Goal: Transaction & Acquisition: Book appointment/travel/reservation

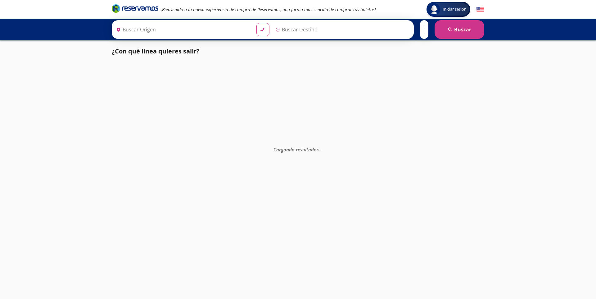
type input "Tepic, Nayarit"
type input "[GEOGRAPHIC_DATA], [GEOGRAPHIC_DATA]"
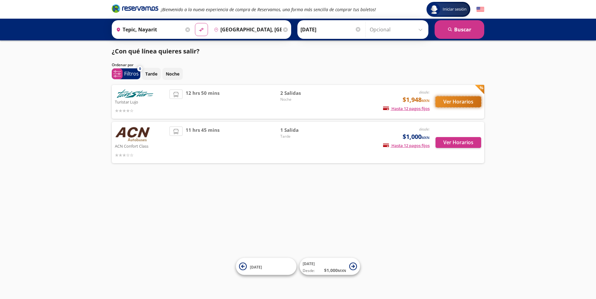
click at [469, 99] on button "Ver Horarios" at bounding box center [458, 101] width 46 height 11
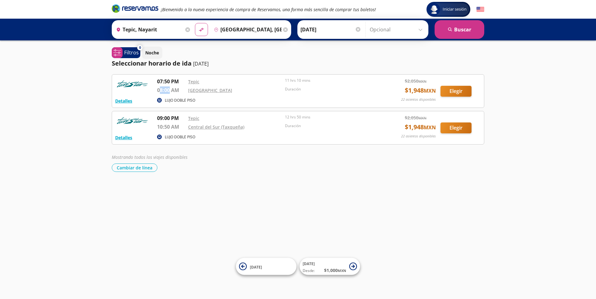
drag, startPoint x: 169, startPoint y: 90, endPoint x: 159, endPoint y: 90, distance: 9.9
click at [159, 90] on p "08:00 AM" at bounding box center [171, 89] width 28 height 7
click at [242, 158] on div "Mostrando todos los viajes disponibles" at bounding box center [298, 157] width 372 height 7
drag, startPoint x: 174, startPoint y: 90, endPoint x: 164, endPoint y: 90, distance: 10.2
click at [164, 90] on p "08:00 AM" at bounding box center [171, 89] width 28 height 7
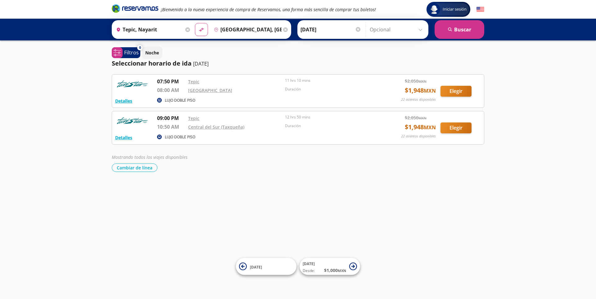
click at [266, 160] on div "Mostrando todos los viajes disponibles Cambiar de línea [GEOGRAPHIC_DATA] de lí…" at bounding box center [298, 163] width 372 height 18
click at [459, 88] on button "Elegir" at bounding box center [455, 91] width 31 height 11
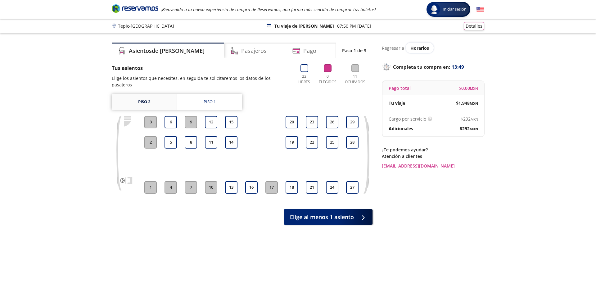
click at [152, 98] on link "Piso 2" at bounding box center [144, 102] width 65 height 16
click at [186, 94] on link "Piso 1" at bounding box center [209, 102] width 65 height 16
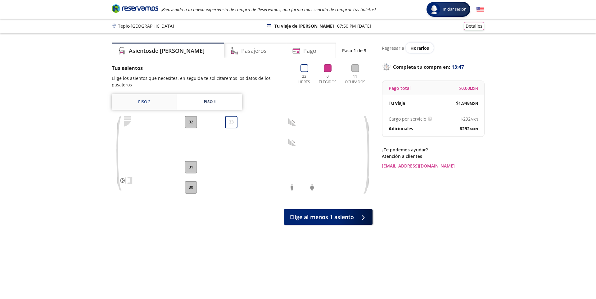
click at [146, 95] on link "Piso 2" at bounding box center [144, 102] width 65 height 16
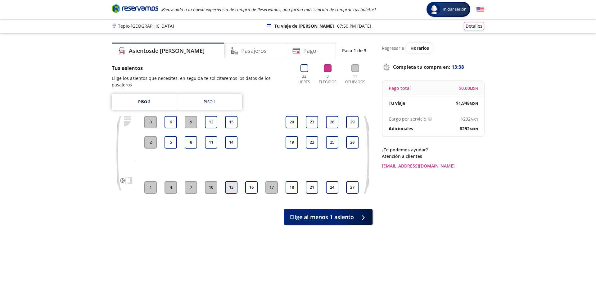
click at [236, 183] on button "13" at bounding box center [231, 187] width 12 height 12
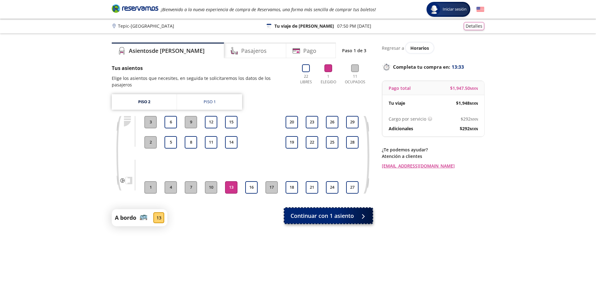
click at [362, 213] on div at bounding box center [361, 216] width 9 height 8
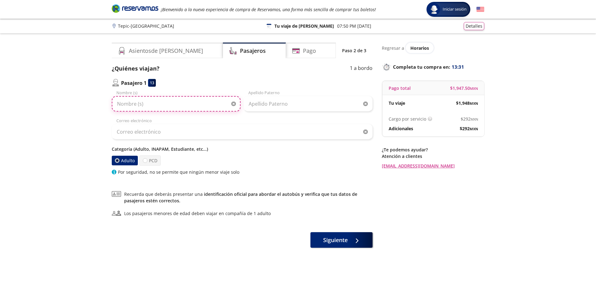
click at [183, 101] on input "Nombre (s)" at bounding box center [176, 104] width 129 height 16
type input "[PERSON_NAME]"
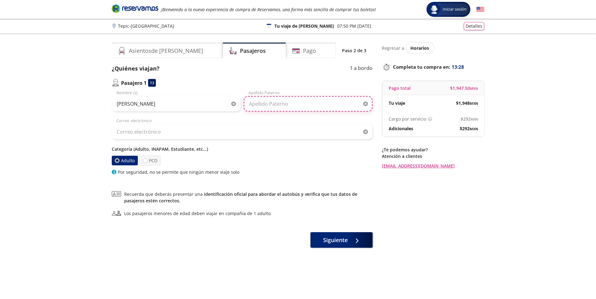
click at [254, 98] on input "Apellido Paterno" at bounding box center [308, 104] width 129 height 16
type input "[PERSON_NAME]"
click at [293, 165] on div "Categoría (Adulto, INAPAM, Estudiante, etc...) Adulto PCD Por seguridad, no se …" at bounding box center [242, 160] width 261 height 29
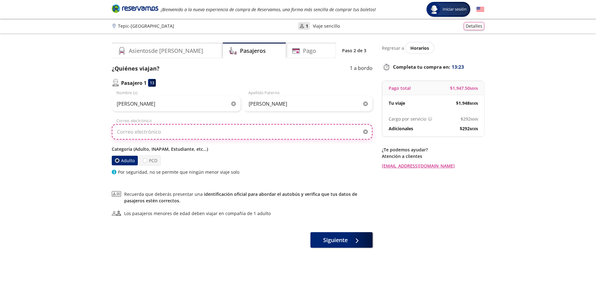
click at [209, 135] on input "Correo electrónico" at bounding box center [242, 132] width 261 height 16
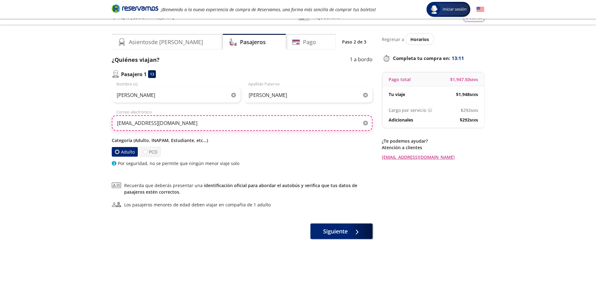
scroll to position [10, 0]
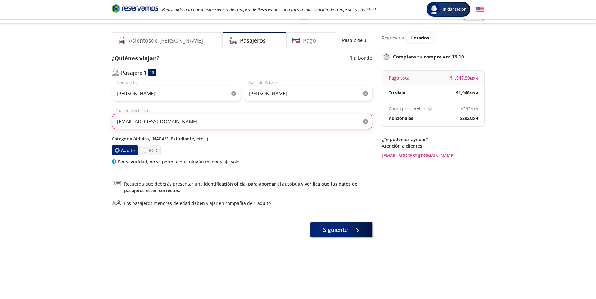
type input "[EMAIL_ADDRESS][DOMAIN_NAME]"
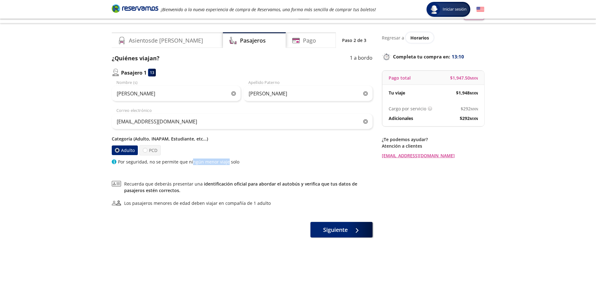
drag, startPoint x: 225, startPoint y: 163, endPoint x: 173, endPoint y: 163, distance: 52.1
click at [173, 163] on p "Por seguridad, no se permite que ningún menor viaje solo" at bounding box center [178, 161] width 121 height 7
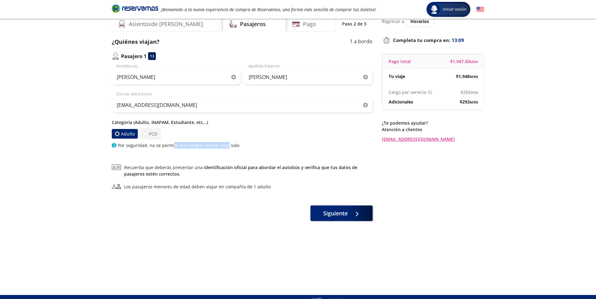
scroll to position [28, 0]
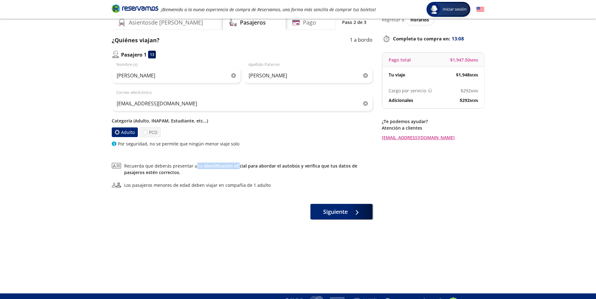
drag, startPoint x: 194, startPoint y: 167, endPoint x: 259, endPoint y: 167, distance: 65.2
click at [256, 167] on span "Recuerda que deberás presentar una identificación oficial para abordar el autob…" at bounding box center [248, 168] width 248 height 13
click at [276, 166] on link "identificación oficial para abordar el autobús y verifica que tus datos de pasa…" at bounding box center [240, 169] width 233 height 12
click at [425, 186] on div "Regresar a Horarios Completa tu compra en : 13:04 Pago total $ 1,947.50 MXN Tu …" at bounding box center [433, 141] width 102 height 254
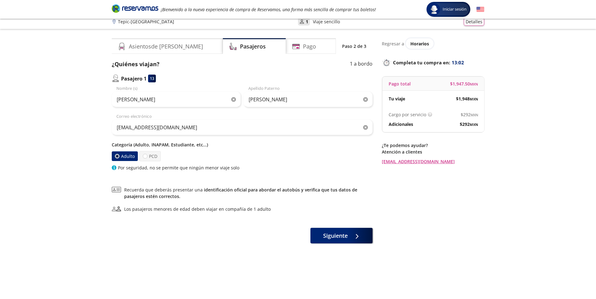
scroll to position [0, 0]
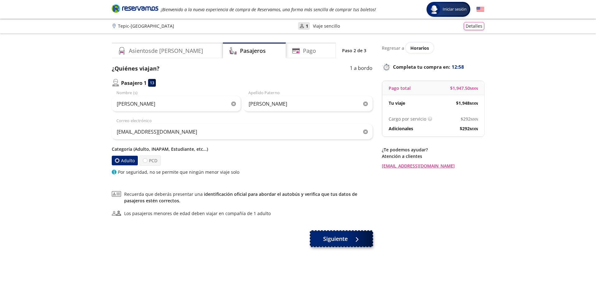
click at [366, 240] on button "Siguiente" at bounding box center [341, 239] width 62 height 16
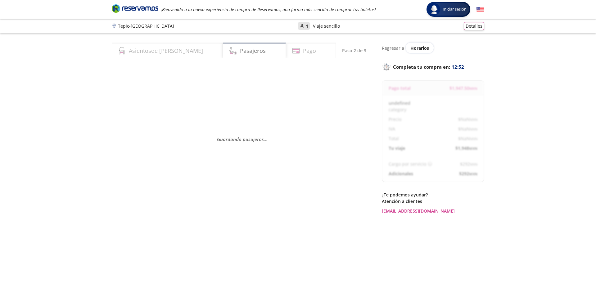
select select "MX"
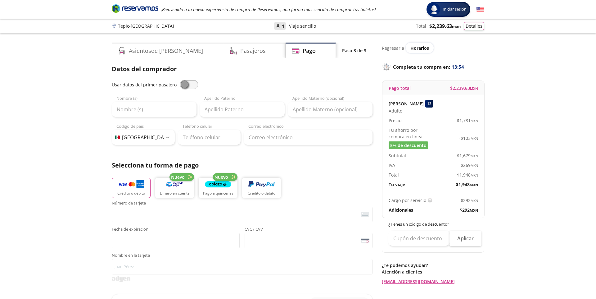
click at [192, 85] on span at bounding box center [189, 84] width 19 height 9
click at [180, 80] on input "checkbox" at bounding box center [180, 80] width 0 height 0
type input "[PERSON_NAME]"
type input "[EMAIL_ADDRESS][DOMAIN_NAME]"
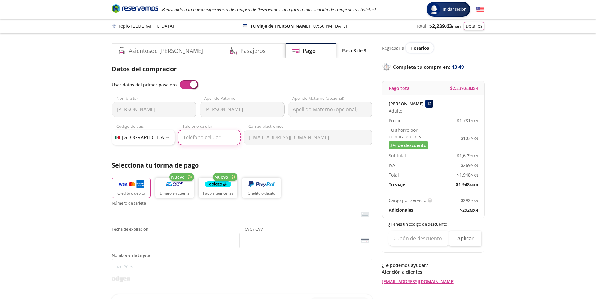
click at [213, 140] on input "Teléfono celular" at bounding box center [209, 137] width 63 height 16
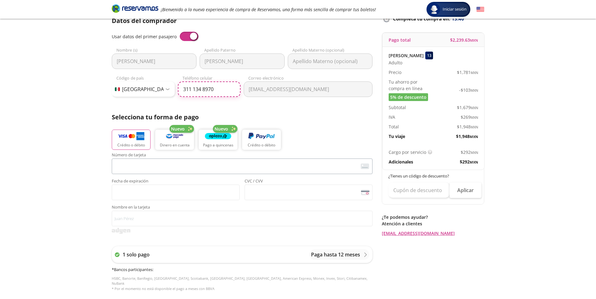
scroll to position [54, 0]
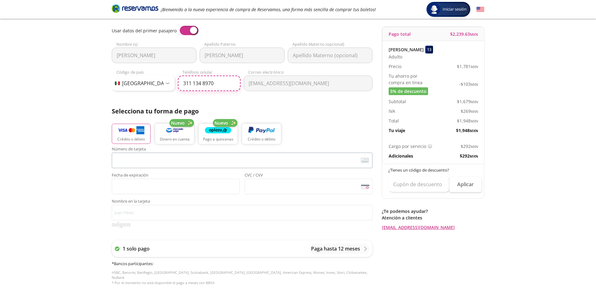
type input "311 134 8970"
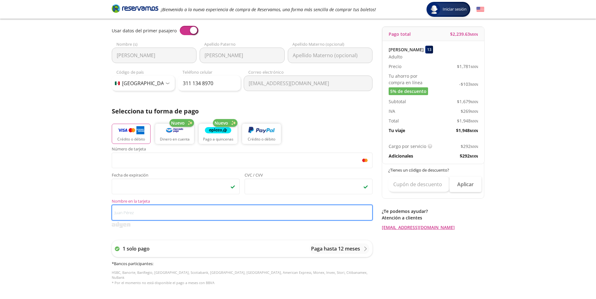
click at [240, 207] on input "Nombre en la tarjeta" at bounding box center [242, 212] width 261 height 16
type input "[PERSON_NAME] [PERSON_NAME]"
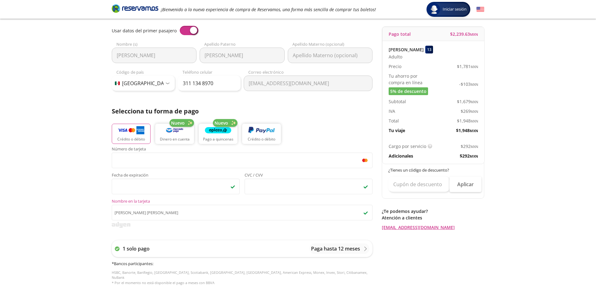
click at [80, 214] on div "Group 9 Created with Sketch. Pago Tepic - [GEOGRAPHIC_DATA] Iniciar sesión Inic…" at bounding box center [298, 203] width 596 height 514
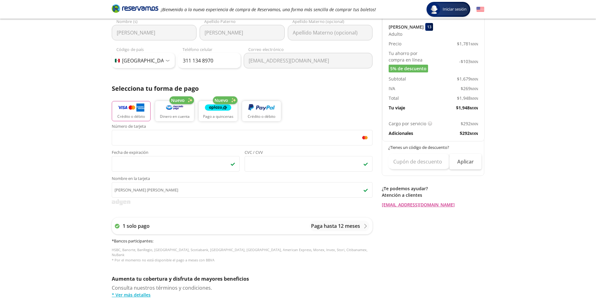
scroll to position [78, 0]
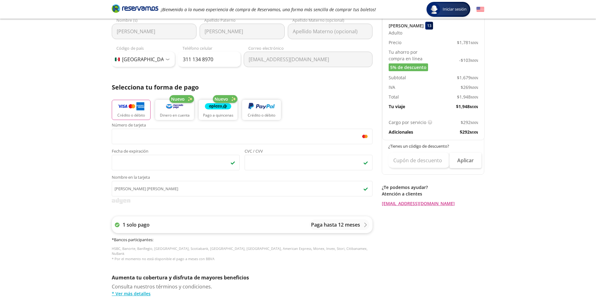
click at [355, 222] on p "Paga hasta 12 meses" at bounding box center [335, 224] width 49 height 7
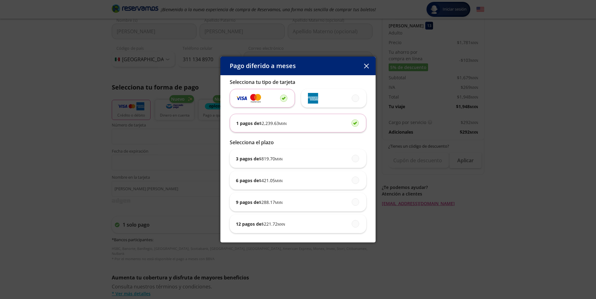
click at [364, 65] on icon "button" at bounding box center [366, 66] width 5 height 5
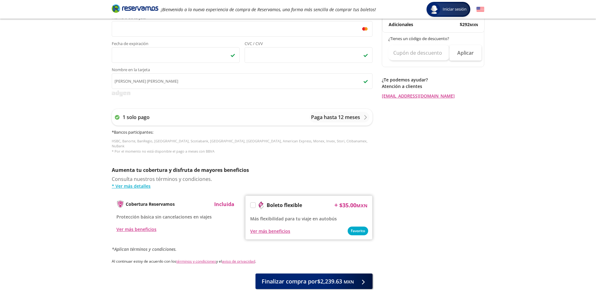
scroll to position [184, 0]
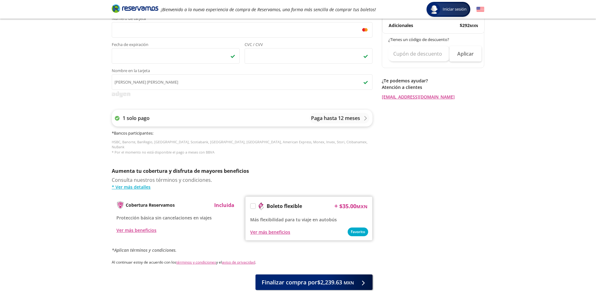
click at [352, 120] on p "Paga hasta 12 meses" at bounding box center [335, 117] width 49 height 7
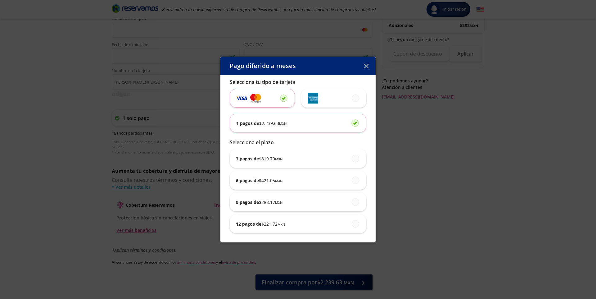
click at [369, 63] on button "button" at bounding box center [366, 65] width 9 height 9
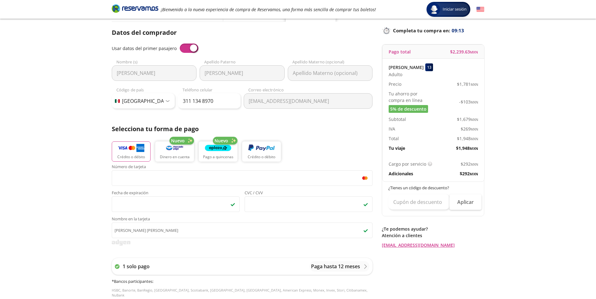
scroll to position [0, 0]
